Goal: Navigation & Orientation: Find specific page/section

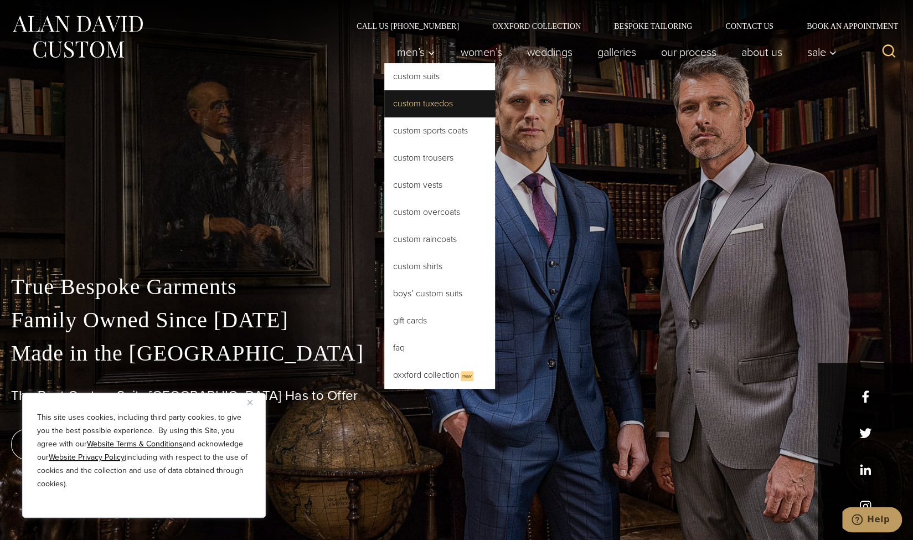
click at [429, 102] on link "Custom Tuxedos" at bounding box center [439, 103] width 111 height 27
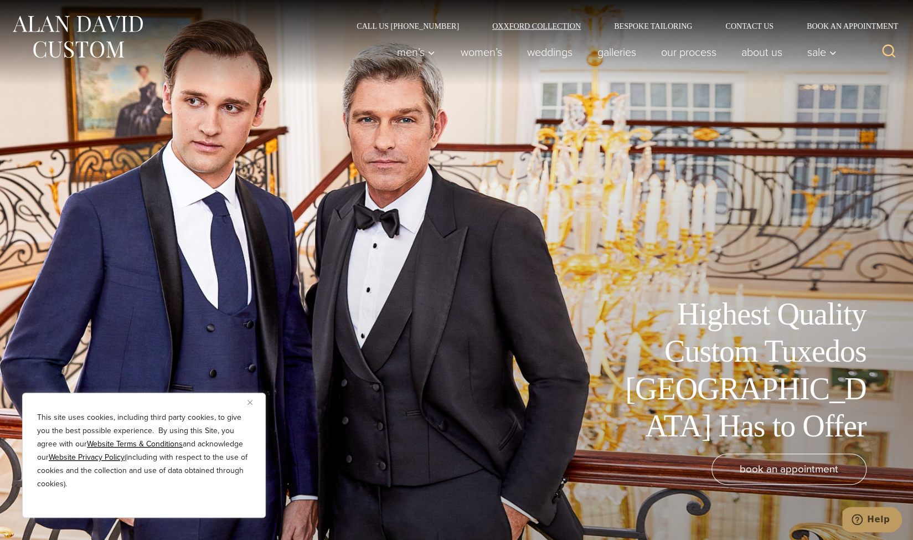
click at [522, 25] on link "Oxxford Collection" at bounding box center [536, 26] width 122 height 8
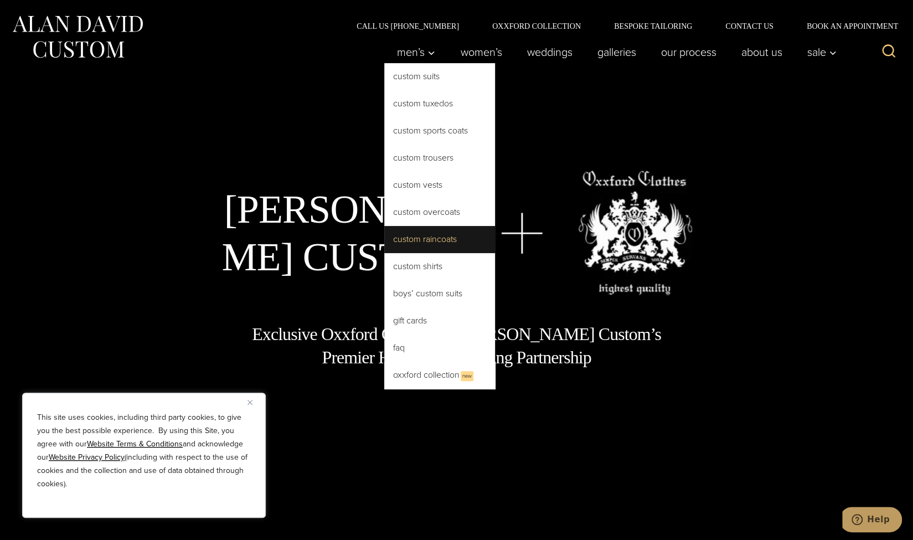
click at [433, 235] on link "Custom Raincoats" at bounding box center [439, 239] width 111 height 27
